Goal: Task Accomplishment & Management: Manage account settings

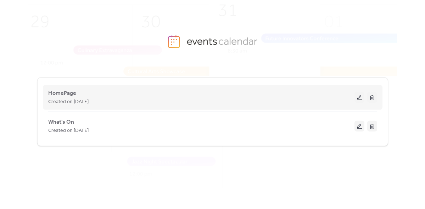
click at [357, 96] on button at bounding box center [360, 97] width 10 height 11
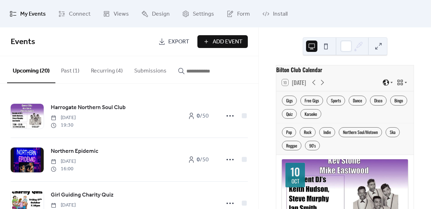
click at [110, 72] on button "Recurring (4)" at bounding box center [106, 69] width 43 height 26
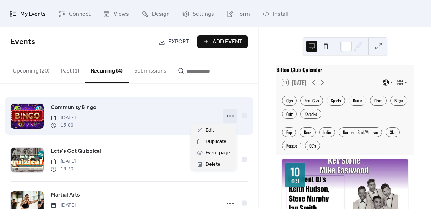
click at [229, 116] on icon at bounding box center [229, 115] width 11 height 11
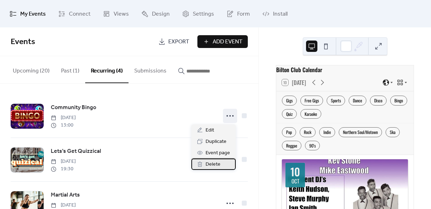
click at [217, 163] on span "Delete" at bounding box center [212, 164] width 15 height 9
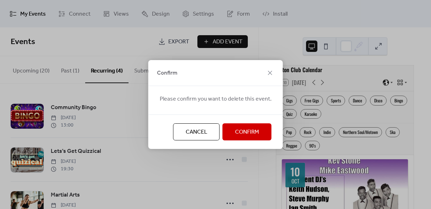
click at [235, 131] on span "Confirm" at bounding box center [247, 132] width 24 height 9
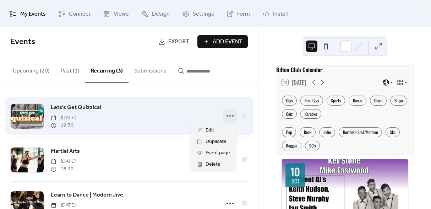
click at [233, 121] on div at bounding box center [230, 116] width 14 height 14
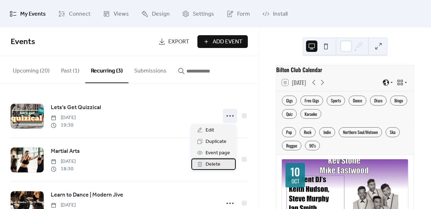
click at [218, 165] on span "Delete" at bounding box center [212, 164] width 15 height 9
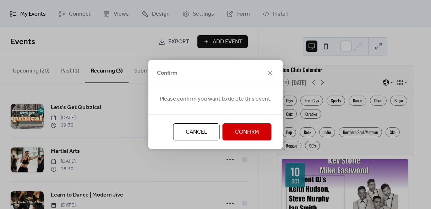
click at [238, 130] on span "Confirm" at bounding box center [247, 132] width 24 height 9
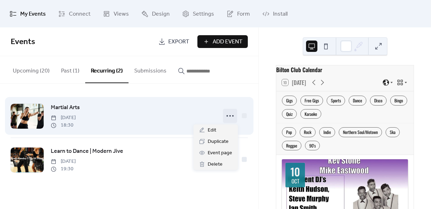
click at [228, 113] on icon at bounding box center [229, 115] width 11 height 11
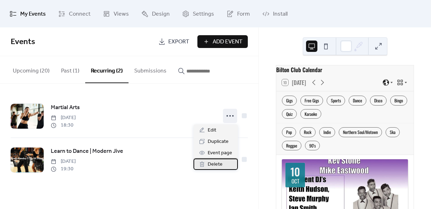
click at [221, 163] on span "Delete" at bounding box center [215, 164] width 15 height 9
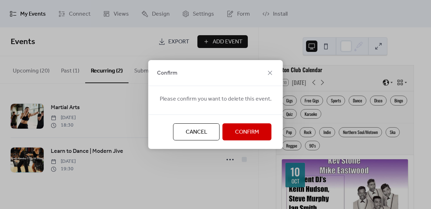
click at [235, 129] on span "Confirm" at bounding box center [247, 132] width 24 height 9
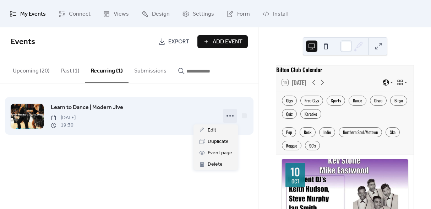
click at [230, 114] on icon at bounding box center [229, 115] width 11 height 11
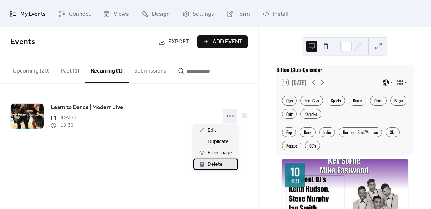
click at [224, 166] on div "Delete" at bounding box center [215, 163] width 44 height 11
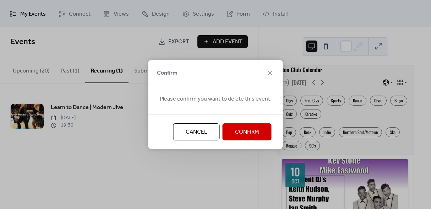
click at [235, 136] on span "Confirm" at bounding box center [247, 132] width 24 height 9
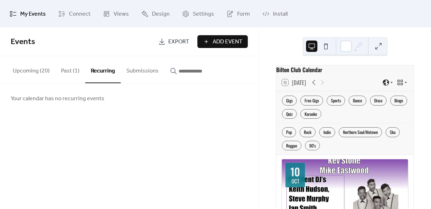
click at [50, 73] on button "Upcoming (20)" at bounding box center [31, 69] width 48 height 26
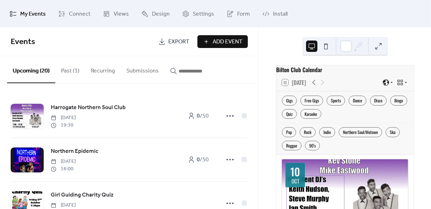
click at [140, 71] on button "Submissions" at bounding box center [143, 69] width 44 height 26
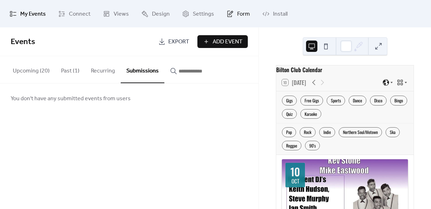
click at [242, 13] on span "Form" at bounding box center [243, 14] width 13 height 11
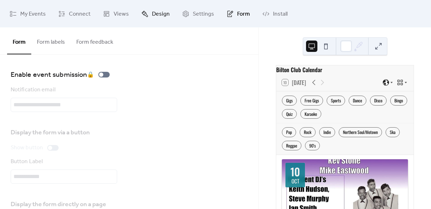
click at [156, 17] on span "Design" at bounding box center [161, 14] width 18 height 11
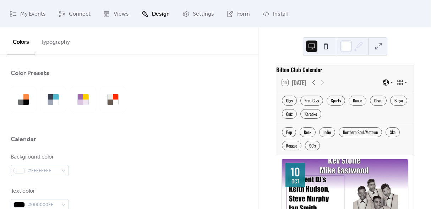
drag, startPoint x: 116, startPoint y: 15, endPoint x: 114, endPoint y: 25, distance: 10.5
click at [116, 15] on span "Views" at bounding box center [121, 14] width 15 height 11
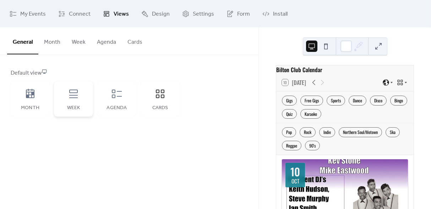
click at [74, 93] on icon at bounding box center [73, 93] width 11 height 11
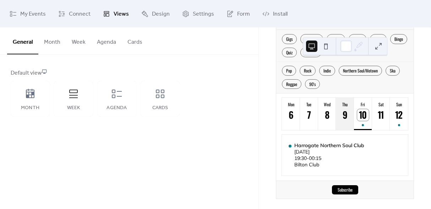
scroll to position [66, 0]
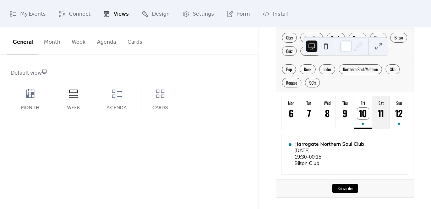
click at [378, 119] on div "11" at bounding box center [381, 113] width 12 height 12
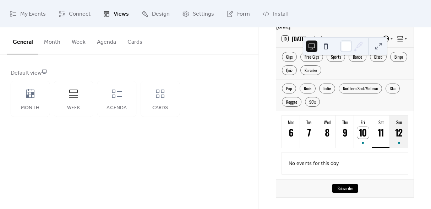
click at [394, 129] on div "12" at bounding box center [399, 133] width 12 height 12
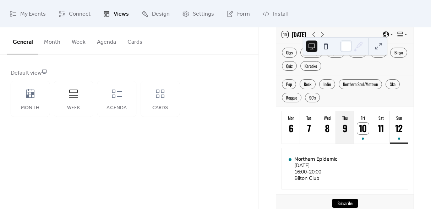
click at [347, 134] on div "9" at bounding box center [345, 128] width 12 height 12
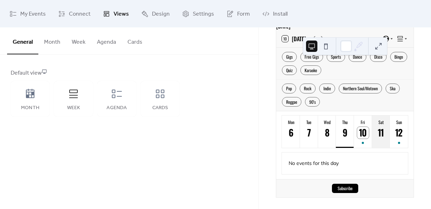
click at [381, 137] on div "11" at bounding box center [381, 133] width 12 height 12
click at [390, 137] on button "Sun 12" at bounding box center [399, 131] width 18 height 32
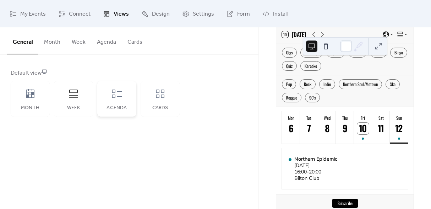
click at [118, 101] on div "Agenda" at bounding box center [116, 98] width 39 height 35
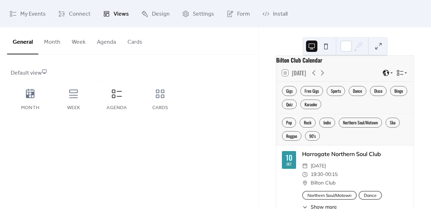
scroll to position [0, 0]
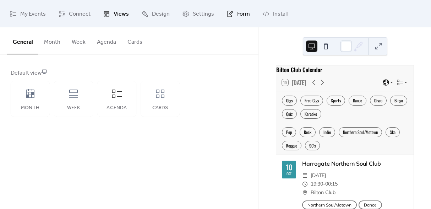
click at [237, 13] on span "Form" at bounding box center [243, 14] width 13 height 11
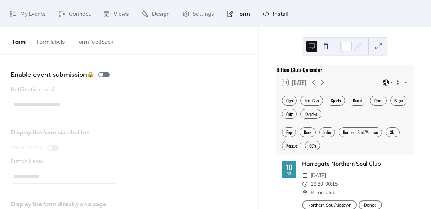
click at [264, 9] on link "Install" at bounding box center [275, 14] width 36 height 22
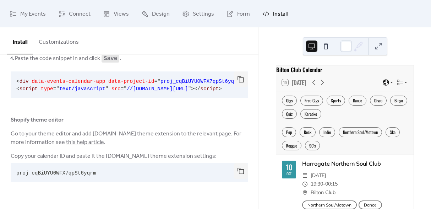
scroll to position [62, 0]
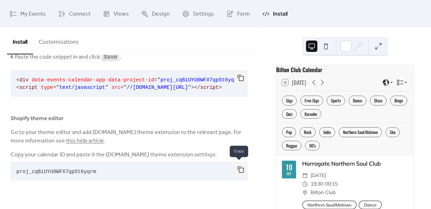
click at [235, 167] on button "button" at bounding box center [240, 169] width 14 height 16
